Goal: Information Seeking & Learning: Learn about a topic

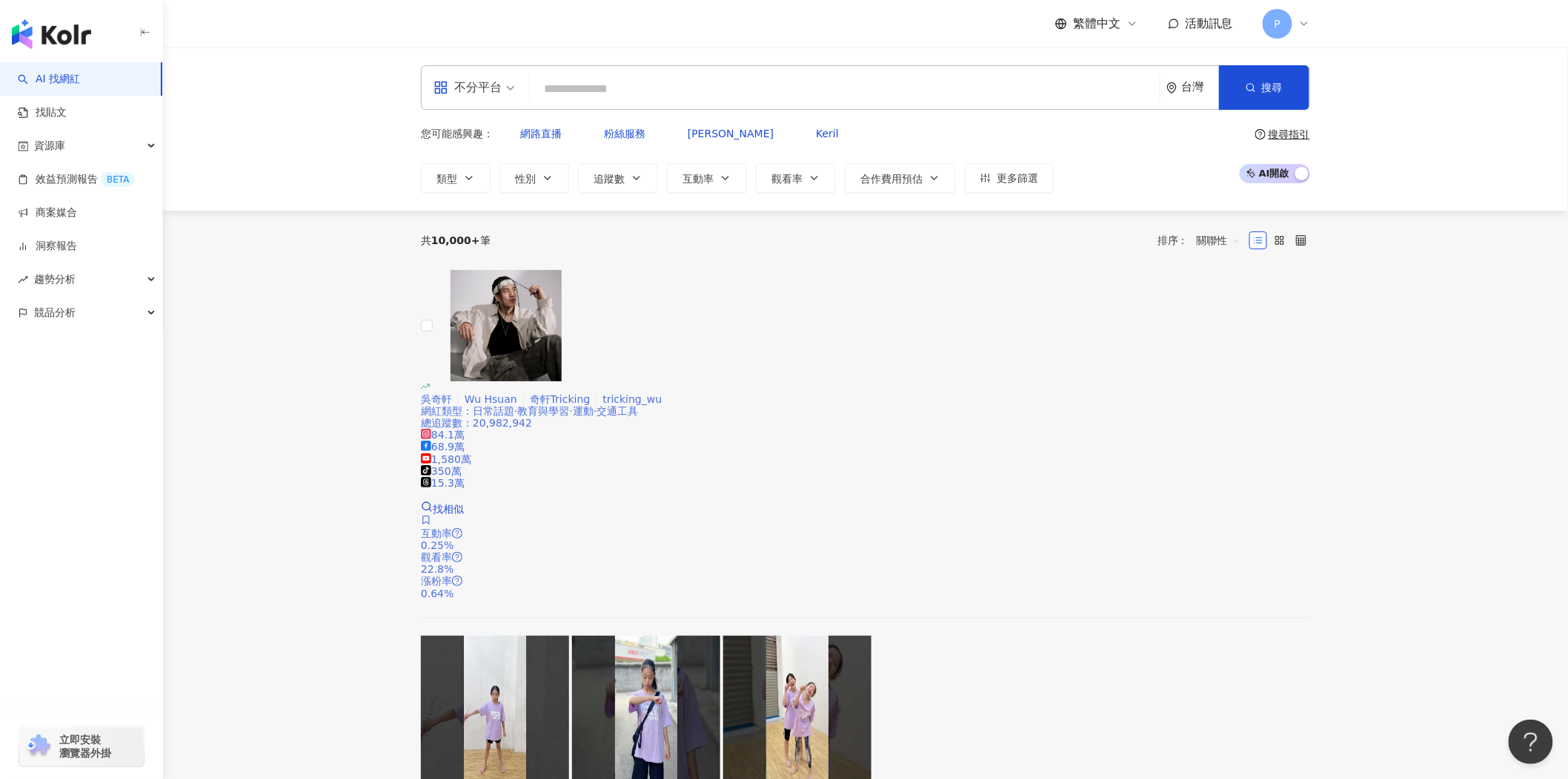
click at [591, 393] on span "奇軒Tricking" at bounding box center [560, 398] width 61 height 12
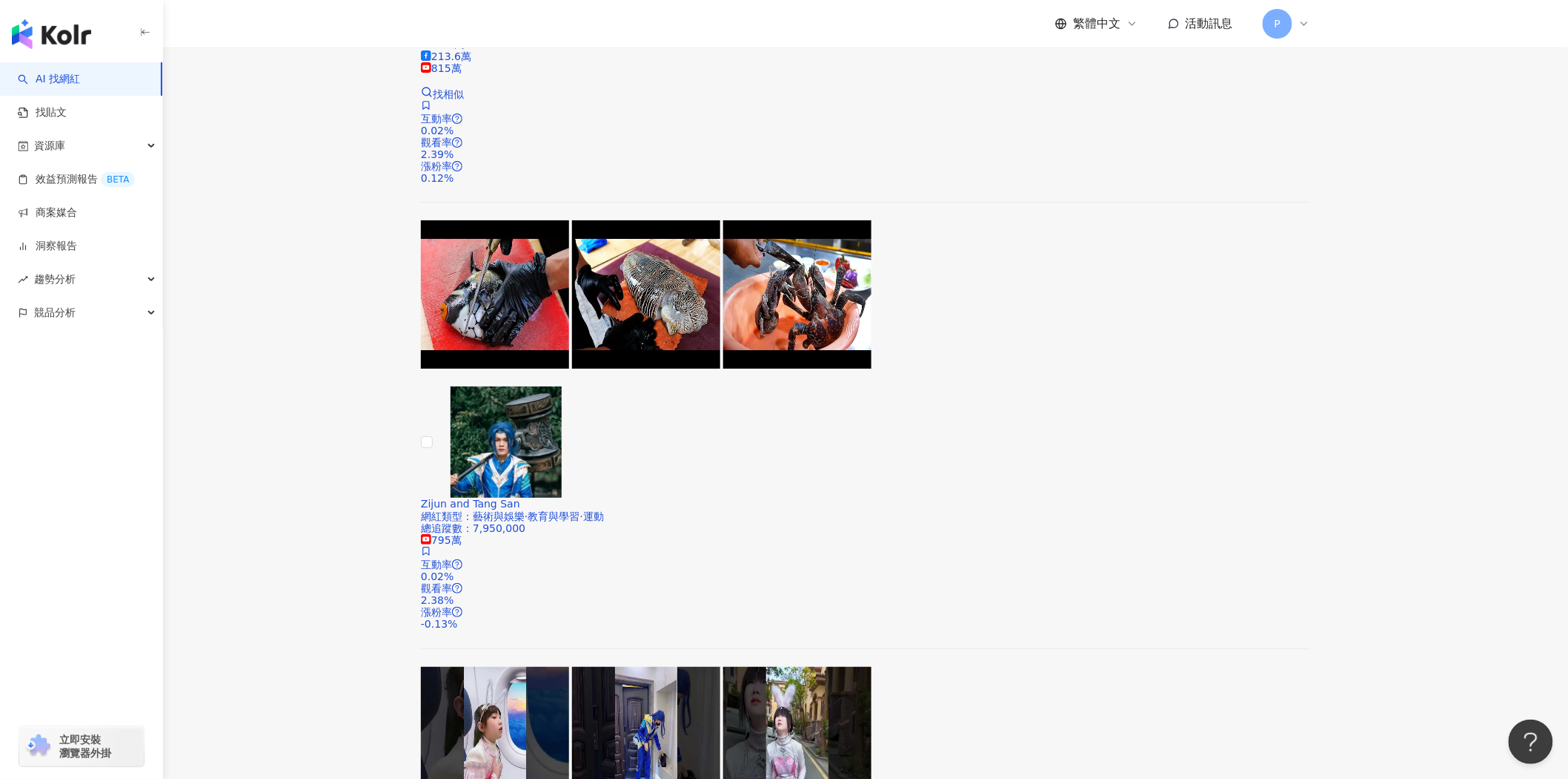
scroll to position [2314, 0]
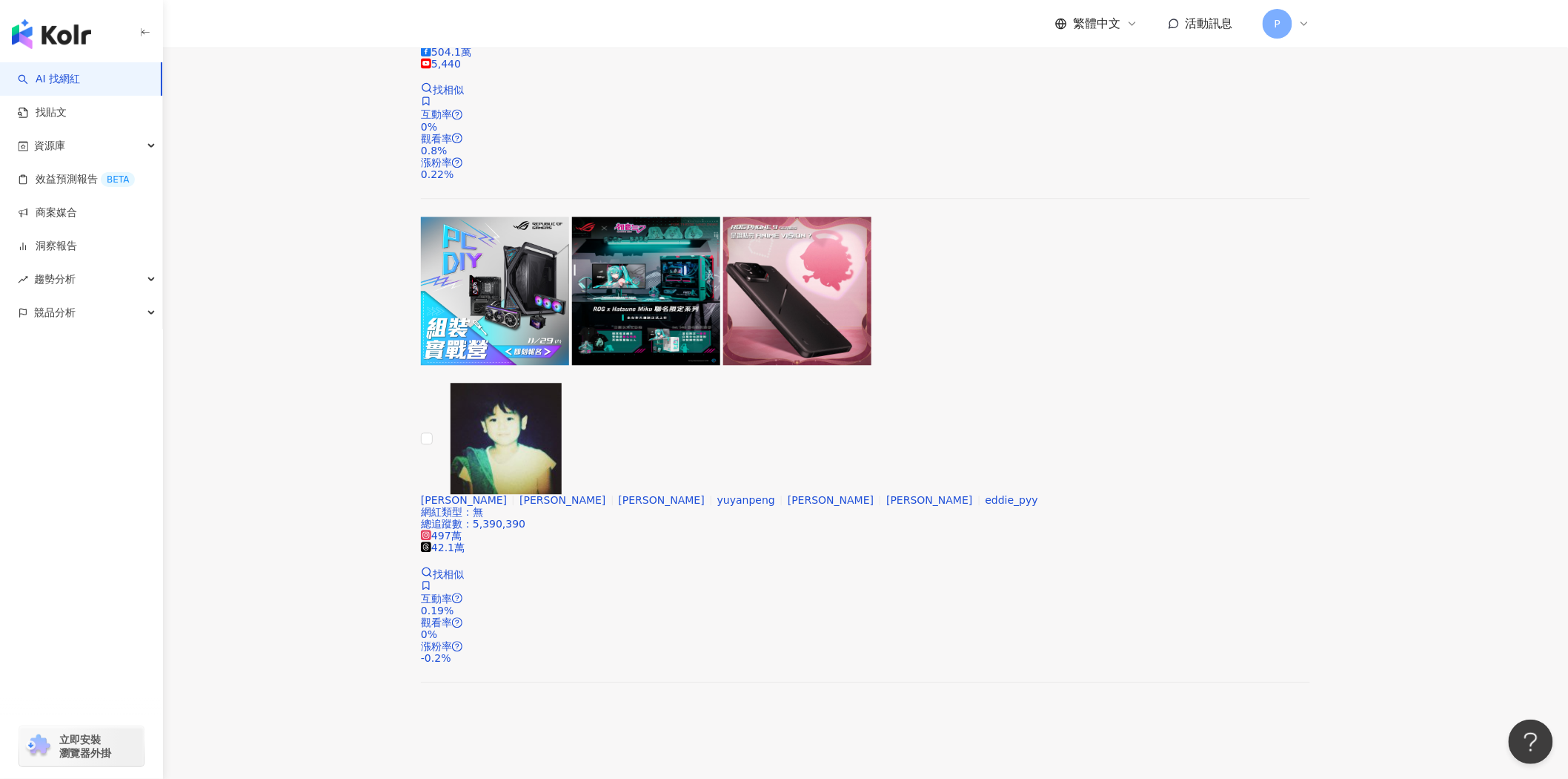
scroll to position [1286, 0]
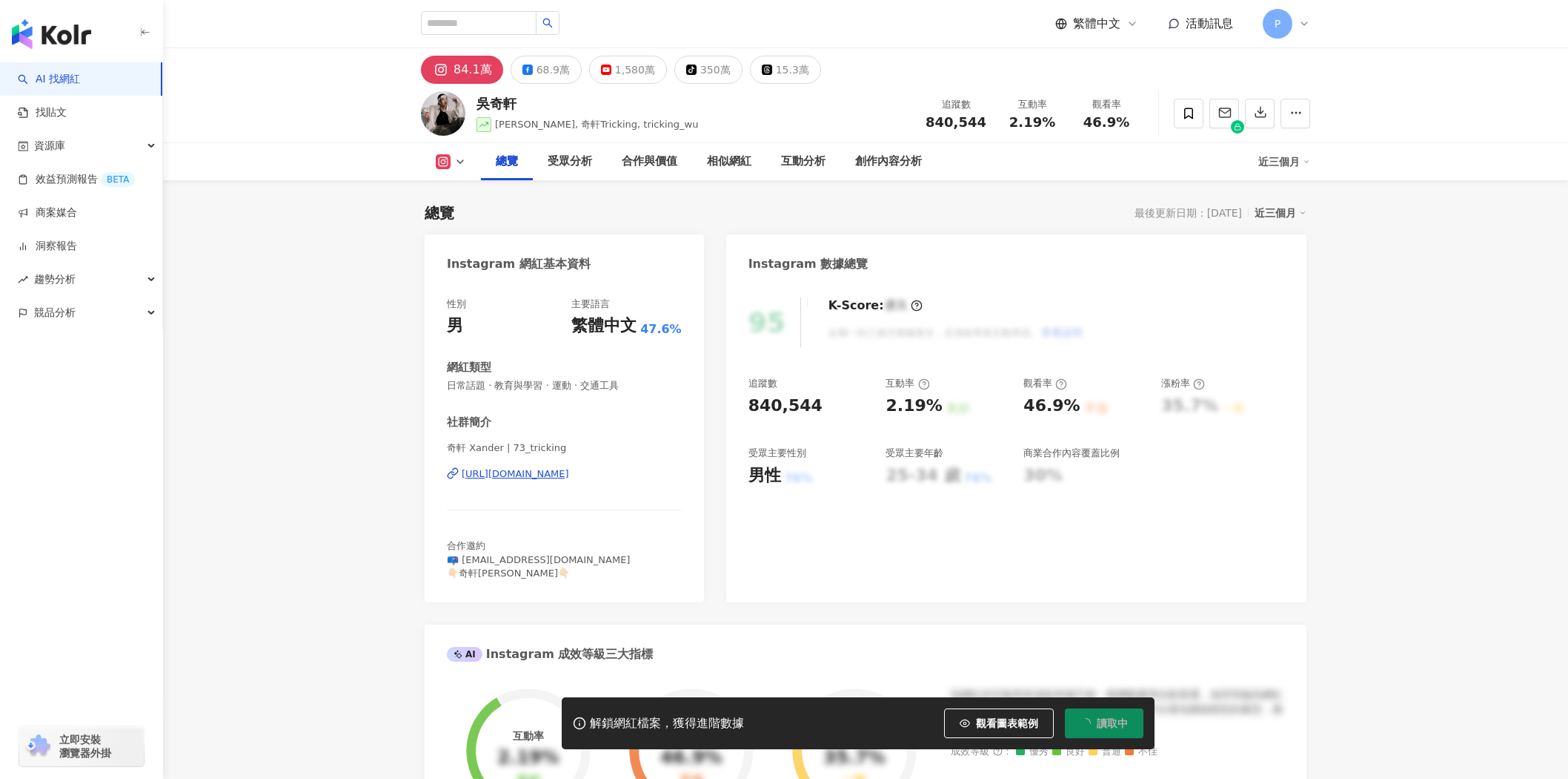
click at [569, 476] on div "[URL][DOMAIN_NAME]" at bounding box center [515, 473] width 108 height 14
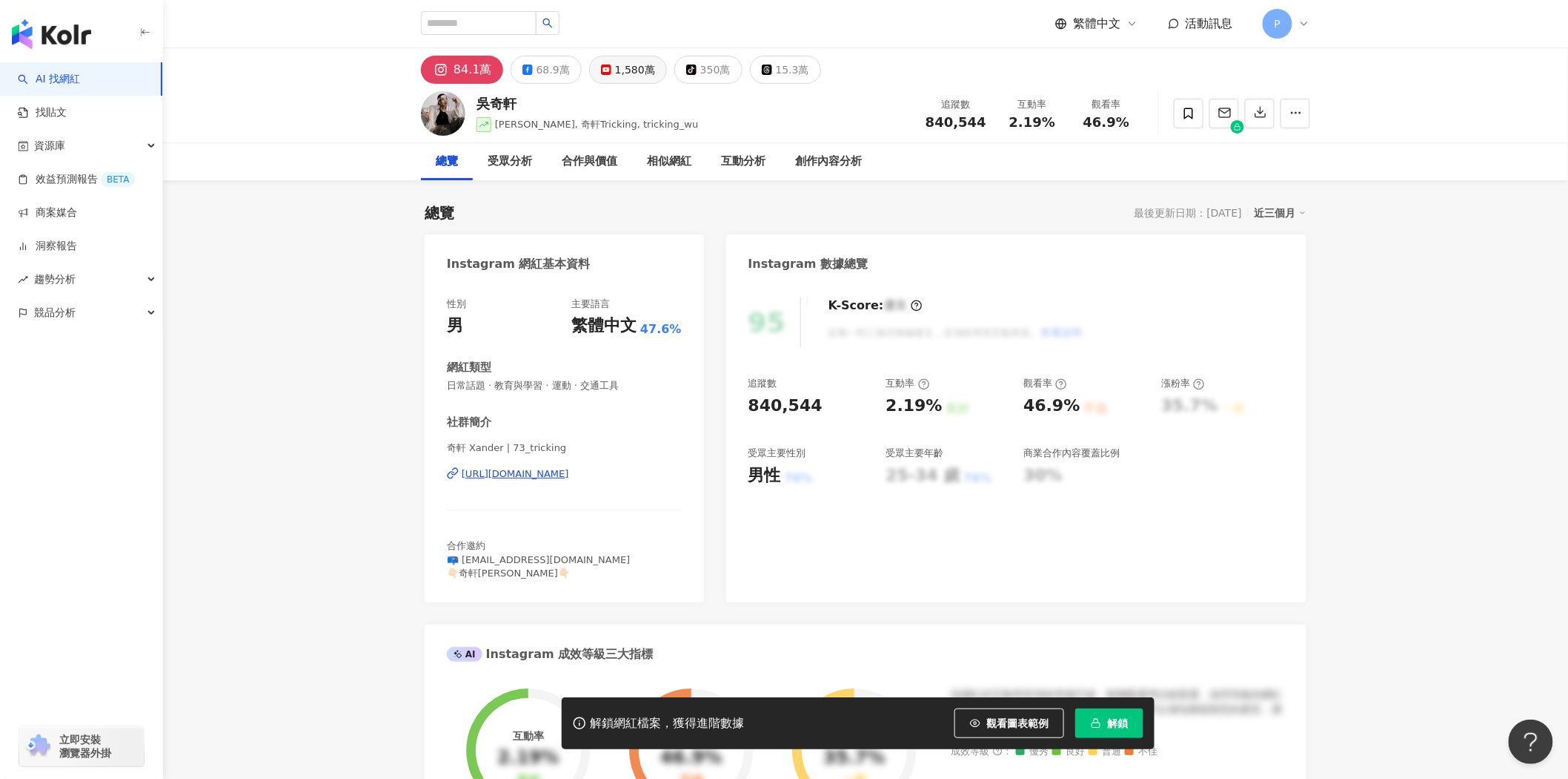
click at [617, 67] on div "1,580萬" at bounding box center [635, 69] width 40 height 21
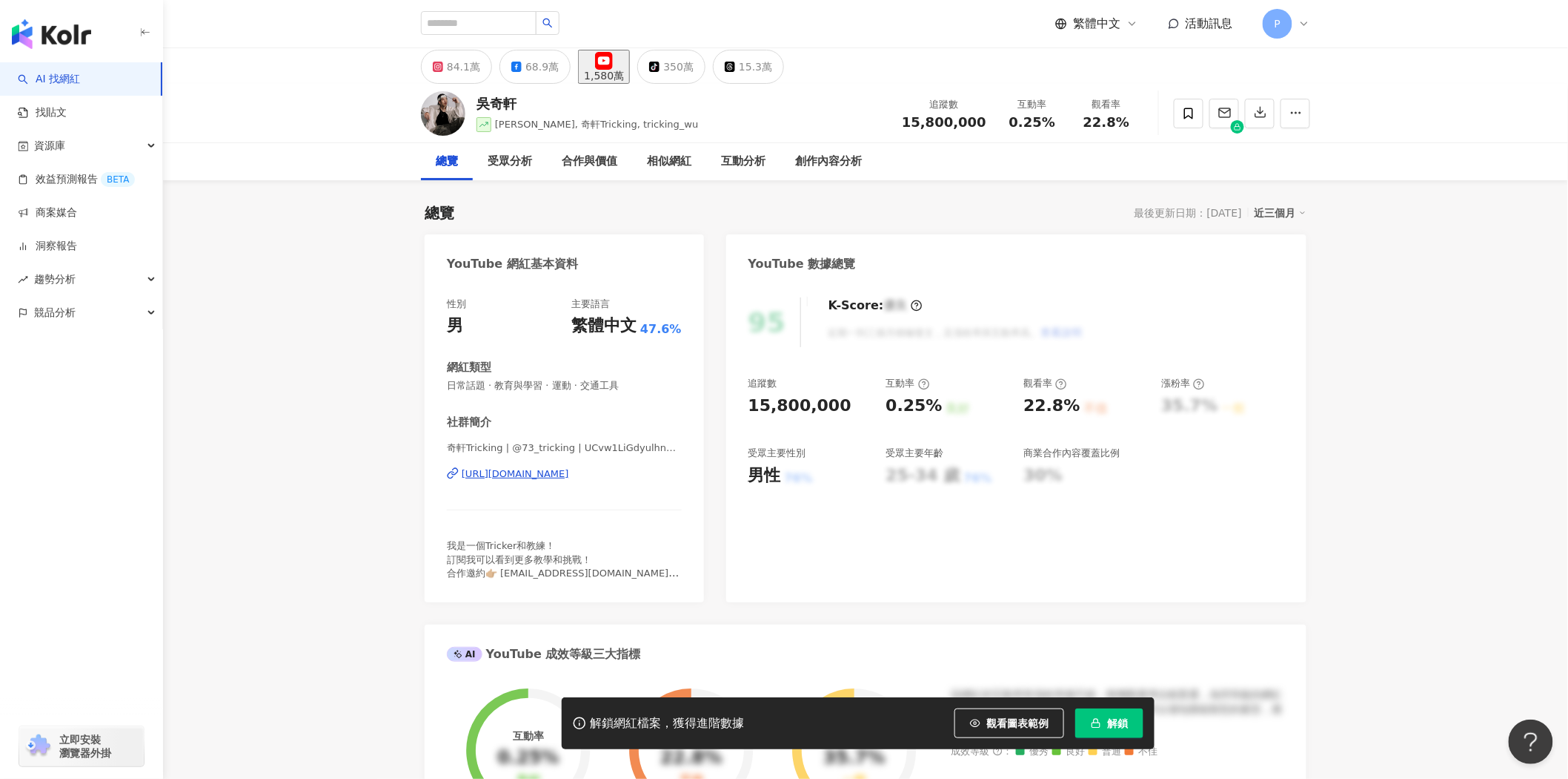
click at [558, 475] on div "[URL][DOMAIN_NAME]" at bounding box center [515, 473] width 108 height 14
